Goal: Information Seeking & Learning: Learn about a topic

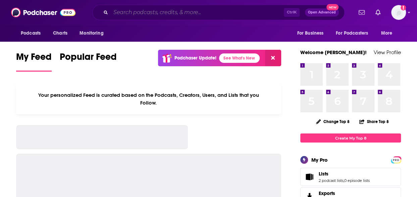
drag, startPoint x: 0, startPoint y: 0, endPoint x: 179, endPoint y: 15, distance: 179.8
click at [179, 15] on input "Search podcasts, credits, & more..." at bounding box center [197, 12] width 173 height 11
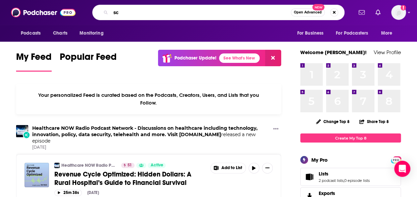
type input "s"
type input "open science talk"
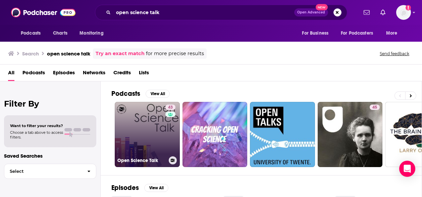
click at [146, 134] on link "43 Open Science Talk" at bounding box center [147, 134] width 65 height 65
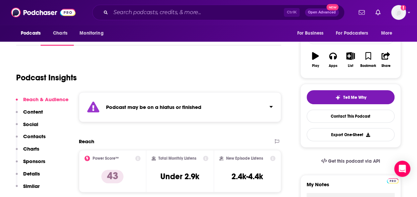
scroll to position [38, 0]
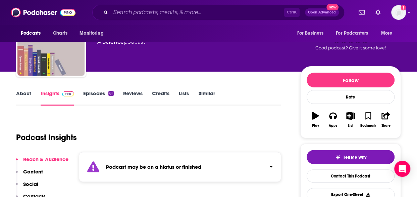
click at [93, 91] on link "Episodes 61" at bounding box center [98, 97] width 31 height 15
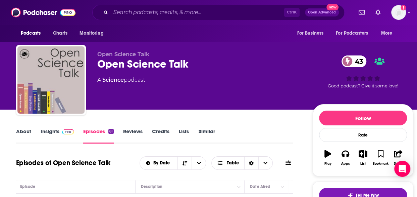
click at [53, 129] on link "Insights" at bounding box center [57, 135] width 33 height 15
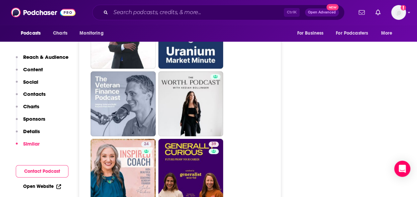
scroll to position [1650, 0]
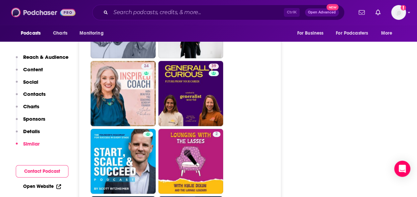
click at [31, 11] on img at bounding box center [43, 12] width 64 height 13
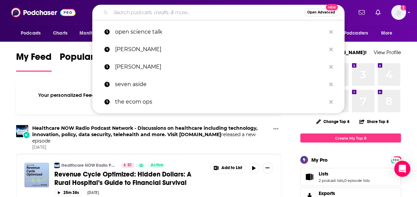
click at [146, 14] on input "Search podcasts, credits, & more..." at bounding box center [208, 12] width 194 height 11
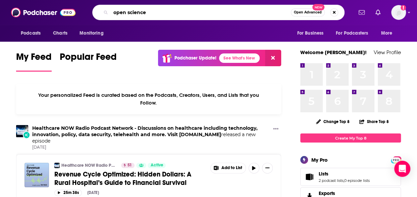
type input "open science"
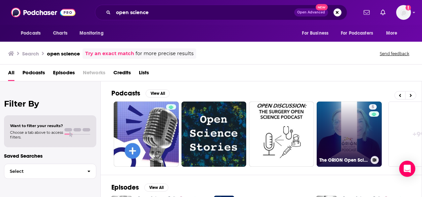
scroll to position [0, 305]
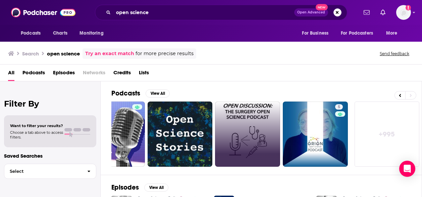
drag, startPoint x: 313, startPoint y: 134, endPoint x: 219, endPoint y: 147, distance: 94.9
click at [219, 147] on div "Podcasts View All 43 22 5 5 5 + 995" at bounding box center [266, 128] width 311 height 94
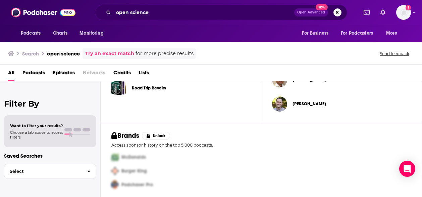
scroll to position [272, 0]
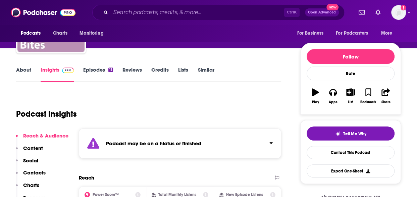
scroll to position [61, 0]
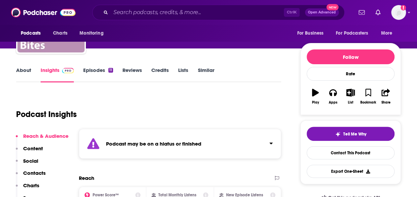
click at [104, 72] on link "Episodes 11" at bounding box center [98, 74] width 30 height 15
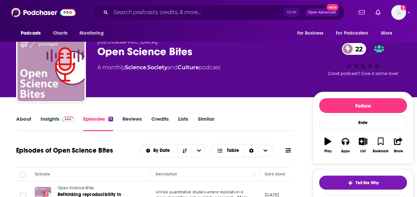
scroll to position [12, 0]
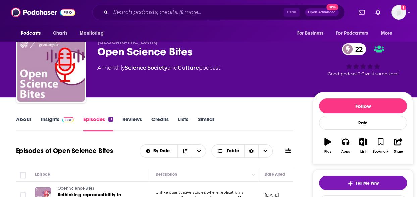
click at [58, 120] on link "Insights" at bounding box center [57, 123] width 33 height 15
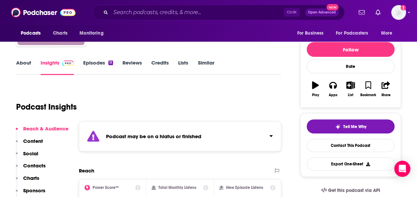
scroll to position [69, 0]
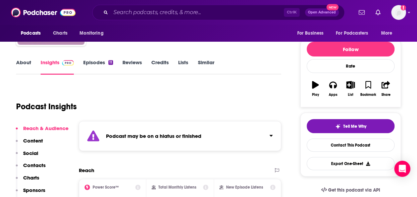
click at [104, 60] on link "Episodes 11" at bounding box center [98, 66] width 30 height 15
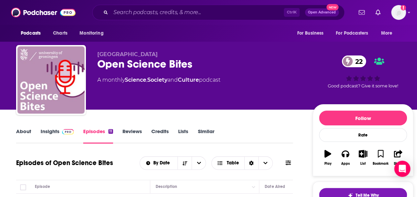
click at [55, 135] on link "Insights" at bounding box center [57, 135] width 33 height 15
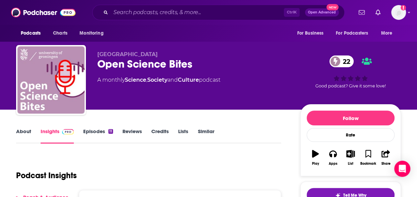
click at [23, 132] on link "About" at bounding box center [23, 135] width 15 height 15
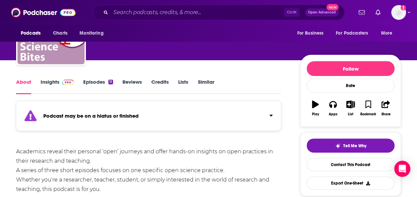
scroll to position [47, 0]
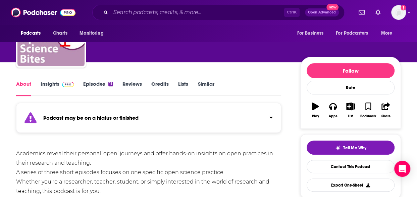
click at [93, 84] on link "Episodes 11" at bounding box center [98, 88] width 30 height 15
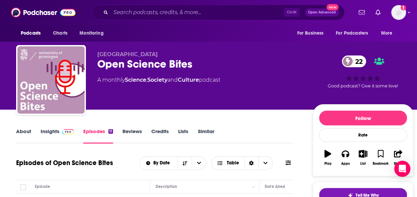
click at [326, 154] on icon "button" at bounding box center [327, 153] width 7 height 7
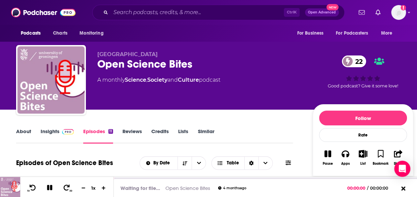
click at [51, 131] on link "Insights" at bounding box center [57, 135] width 33 height 15
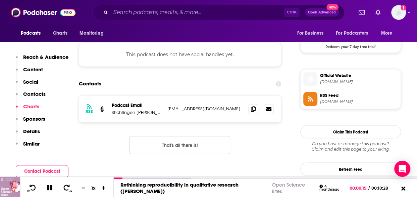
scroll to position [506, 0]
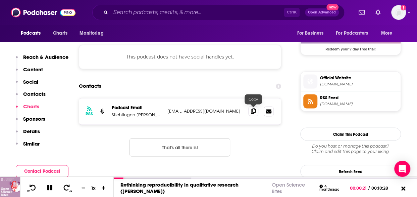
click at [254, 110] on icon at bounding box center [253, 110] width 5 height 5
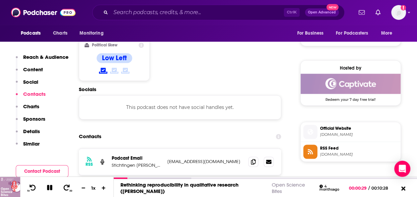
scroll to position [450, 0]
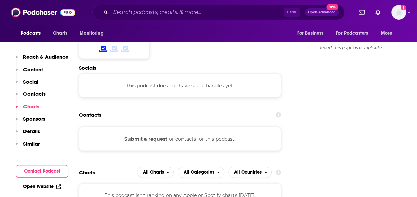
scroll to position [636, 0]
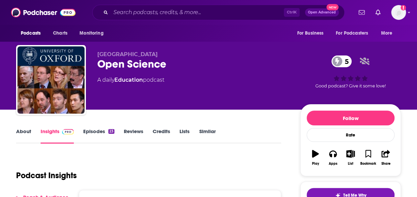
click at [24, 134] on link "About" at bounding box center [23, 135] width 15 height 15
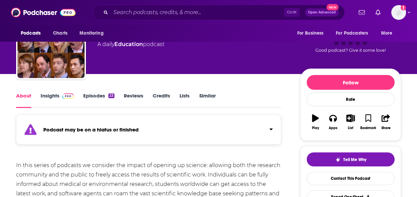
scroll to position [35, 0]
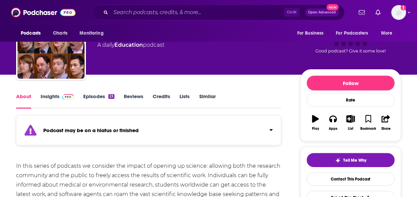
click at [94, 97] on link "Episodes 23" at bounding box center [98, 100] width 31 height 15
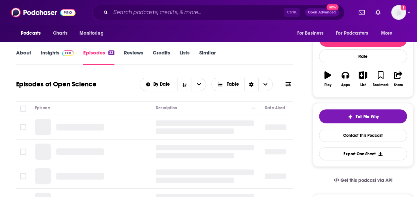
scroll to position [79, 0]
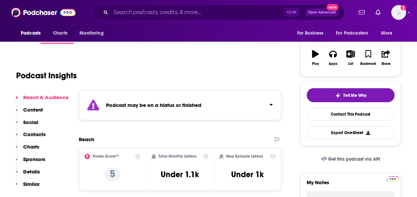
scroll to position [60, 0]
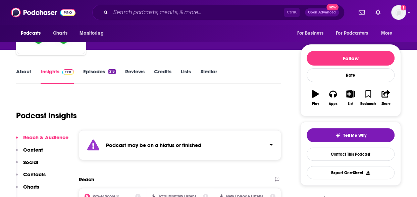
click at [93, 73] on link "Episodes 213" at bounding box center [99, 75] width 33 height 15
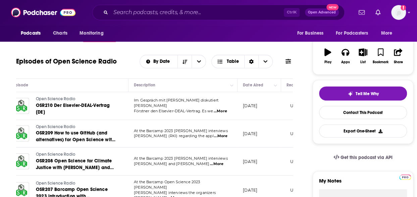
scroll to position [0, 22]
